Goal: Information Seeking & Learning: Learn about a topic

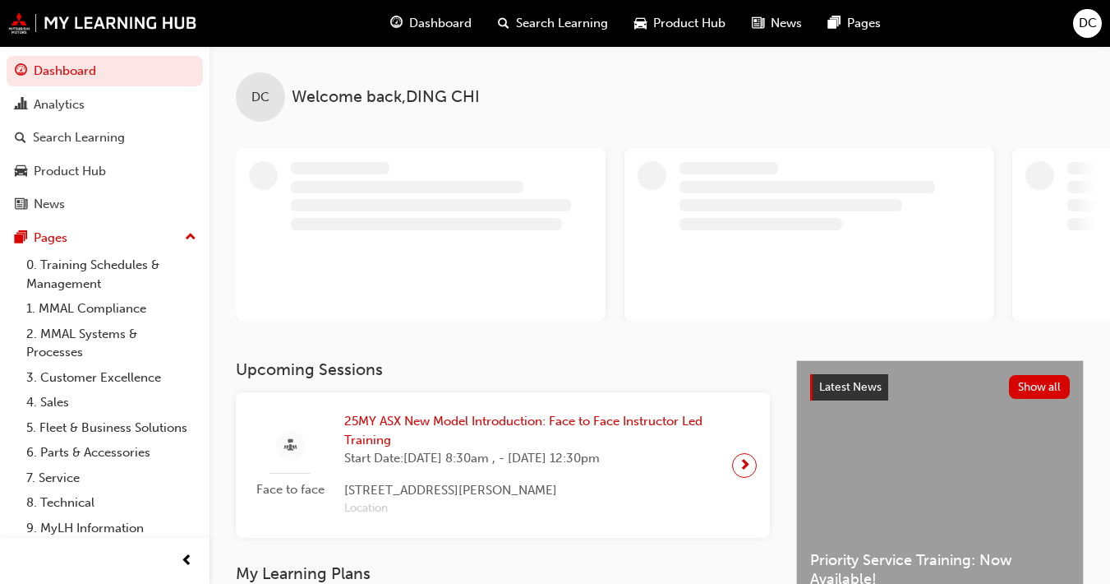
click at [566, 421] on span "25MY ASX New Model Introduction: Face to Face Instructor Led Training" at bounding box center [531, 430] width 375 height 37
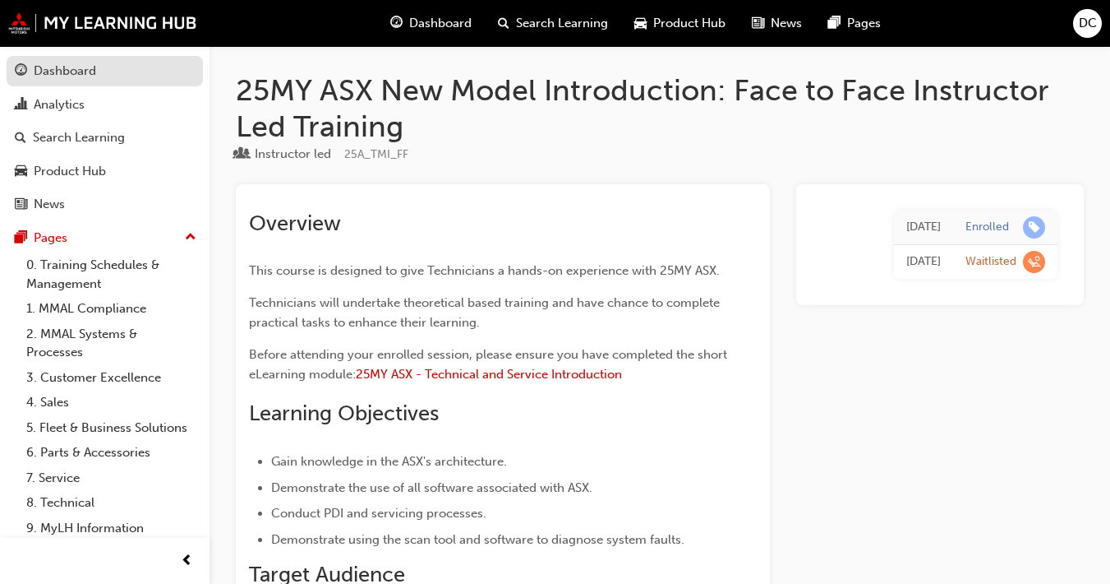
click at [89, 72] on div "Dashboard" at bounding box center [65, 71] width 62 height 19
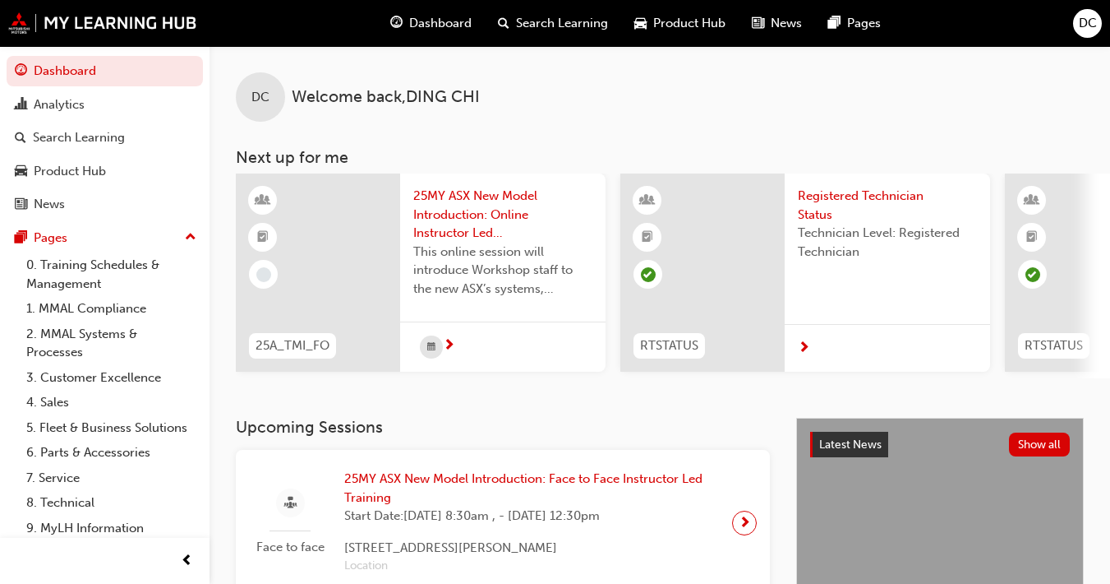
click at [467, 224] on span "25MY ASX New Model Introduction: Online Instructor Led Training" at bounding box center [502, 215] width 179 height 56
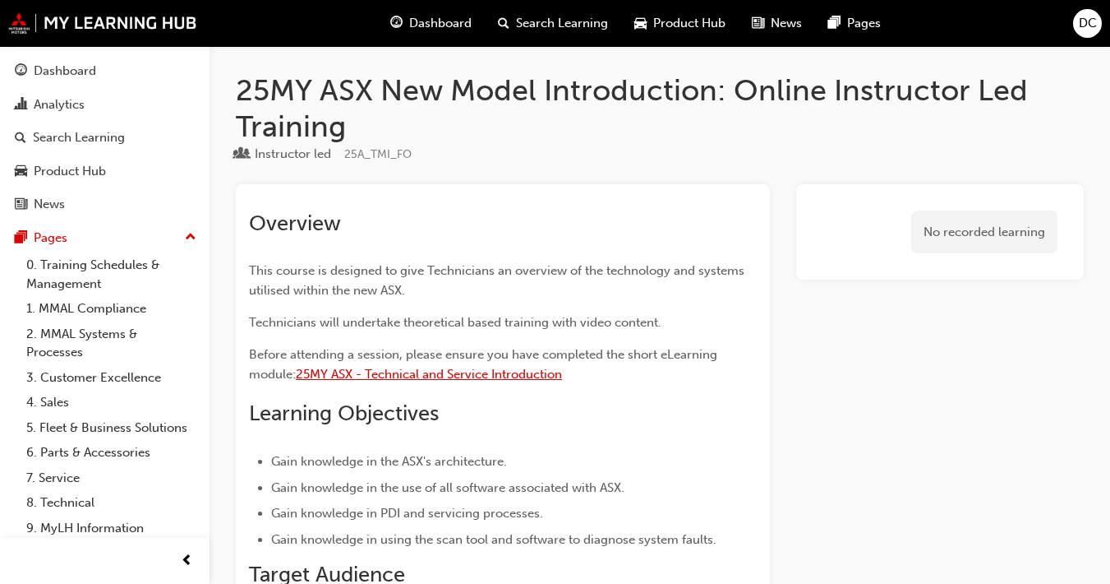
click at [486, 377] on span "25MY ASX - Technical and Service Introduction" at bounding box center [429, 374] width 266 height 15
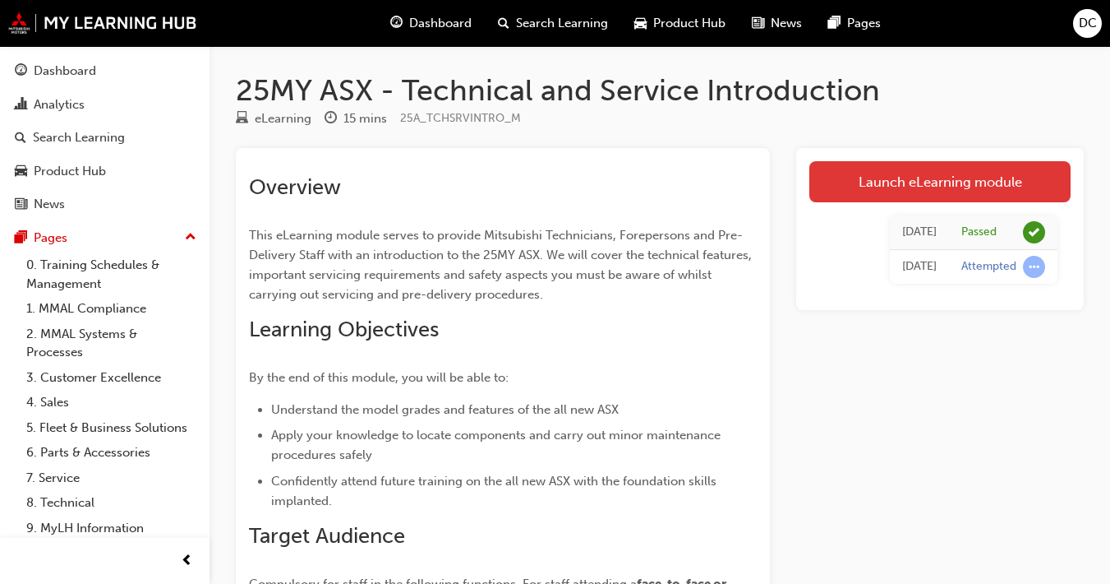
click at [893, 187] on link "Launch eLearning module" at bounding box center [940, 181] width 261 height 41
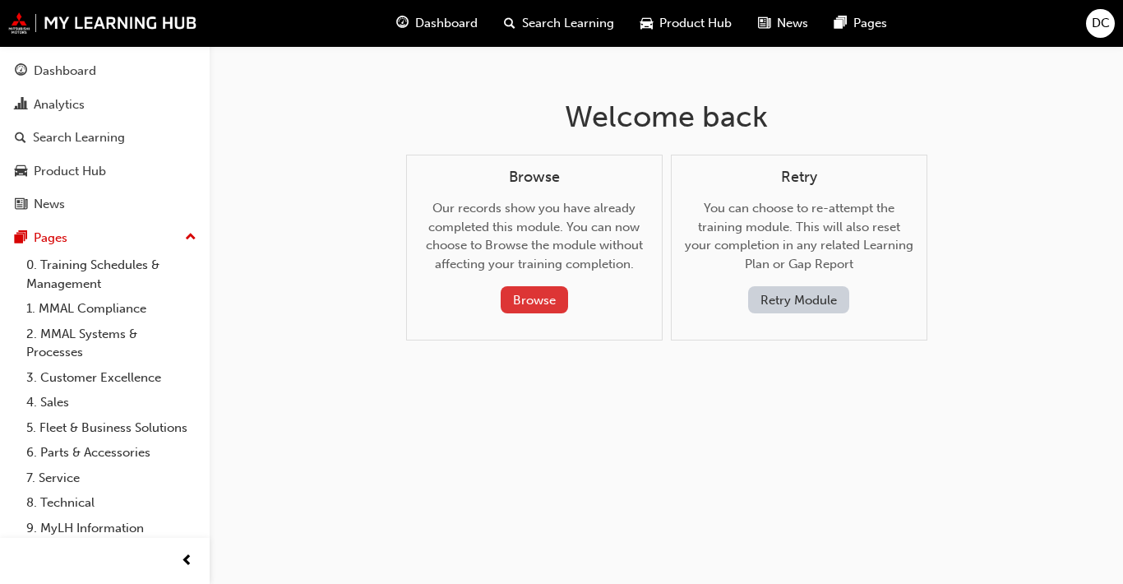
click at [509, 302] on button "Browse" at bounding box center [534, 299] width 67 height 27
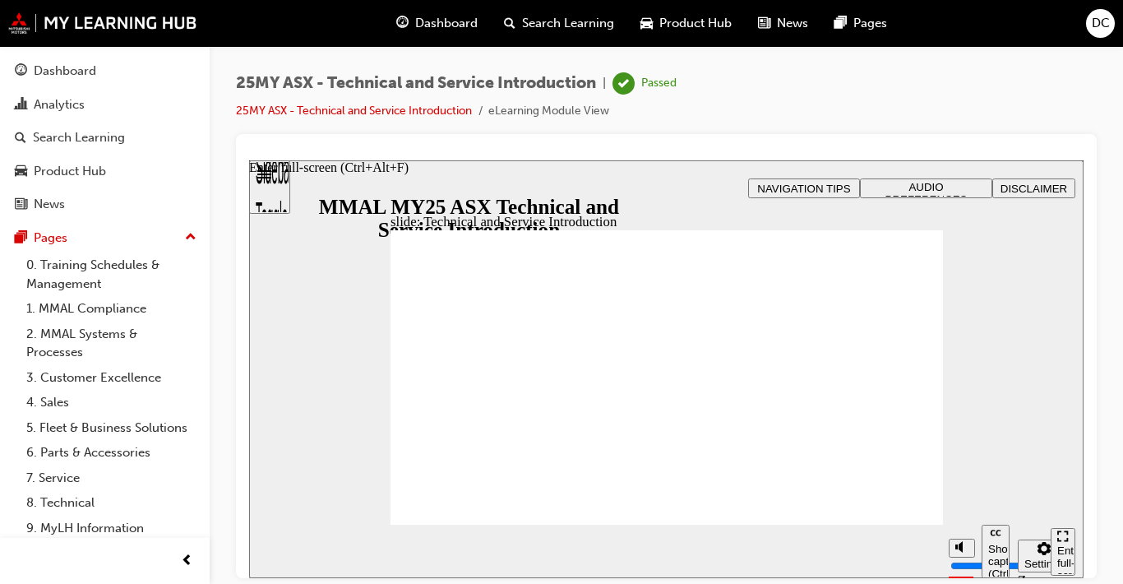
click at [1062, 545] on div "Enter full-screen (Ctrl+Alt+F)" at bounding box center [1063, 567] width 12 height 49
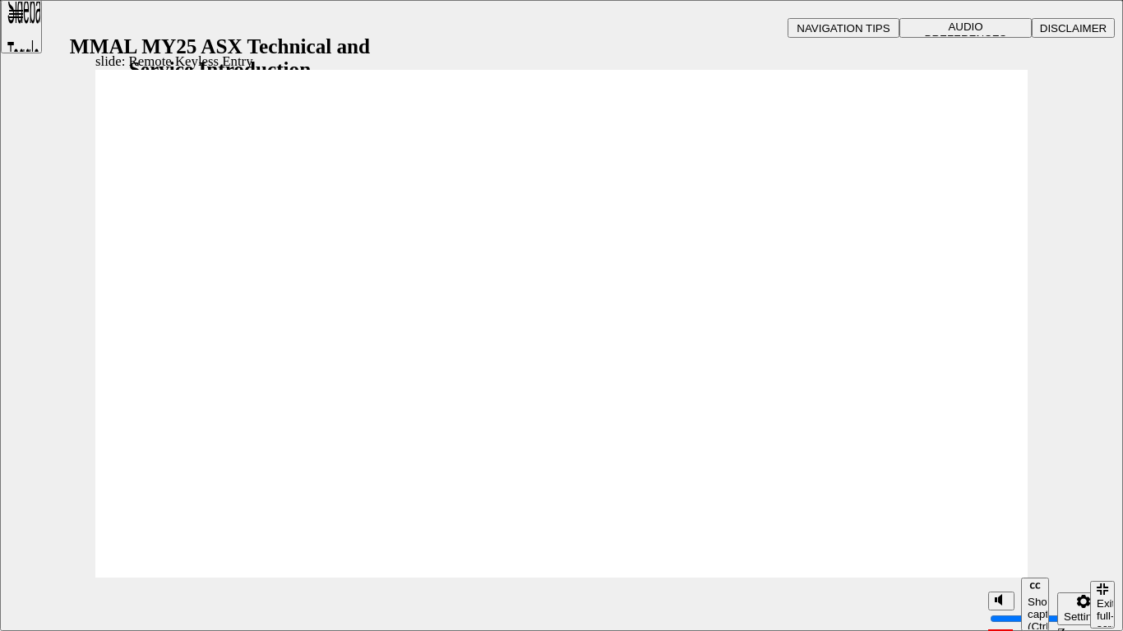
type input "2"
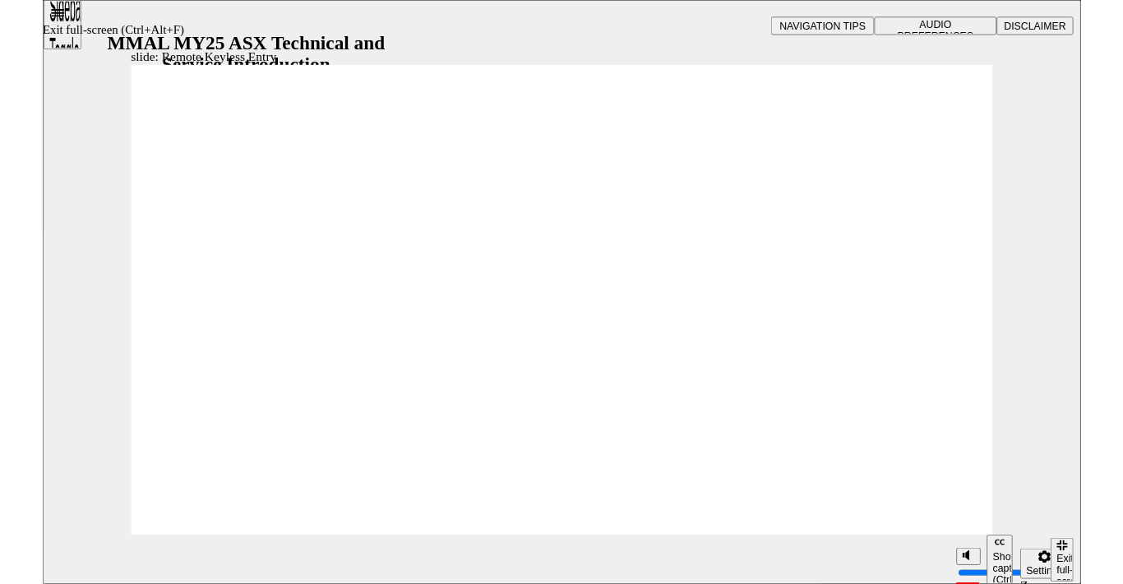
drag, startPoint x: 1147, startPoint y: 606, endPoint x: 1147, endPoint y: 560, distance: 46.0
